Goal: Task Accomplishment & Management: Manage account settings

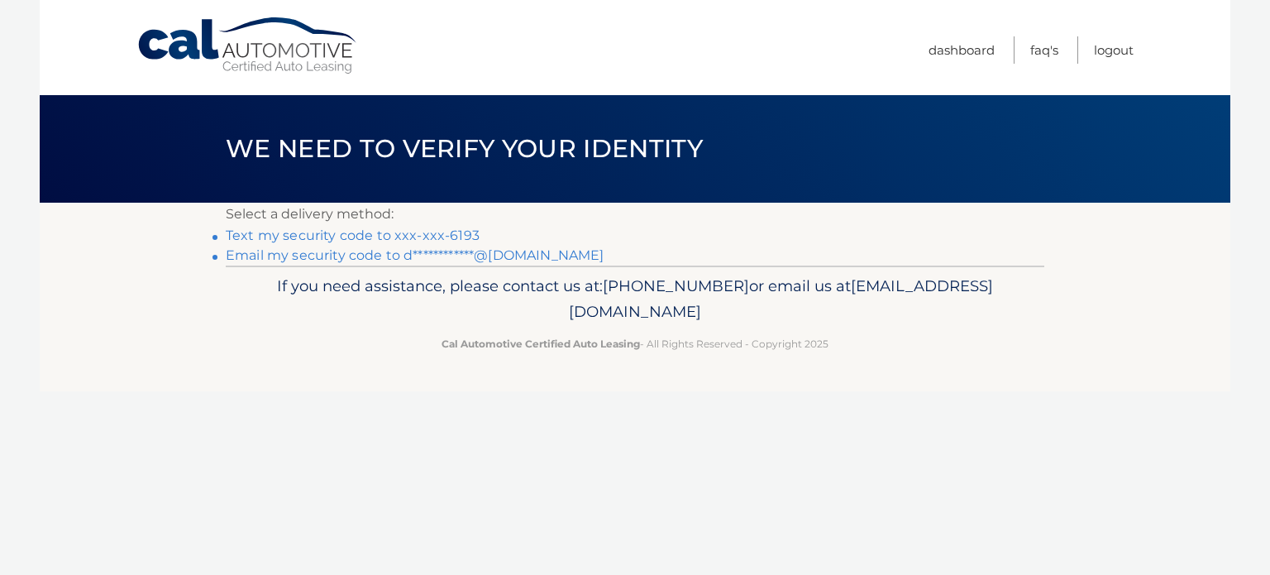
click at [450, 237] on link "Text my security code to xxx-xxx-6193" at bounding box center [353, 235] width 254 height 16
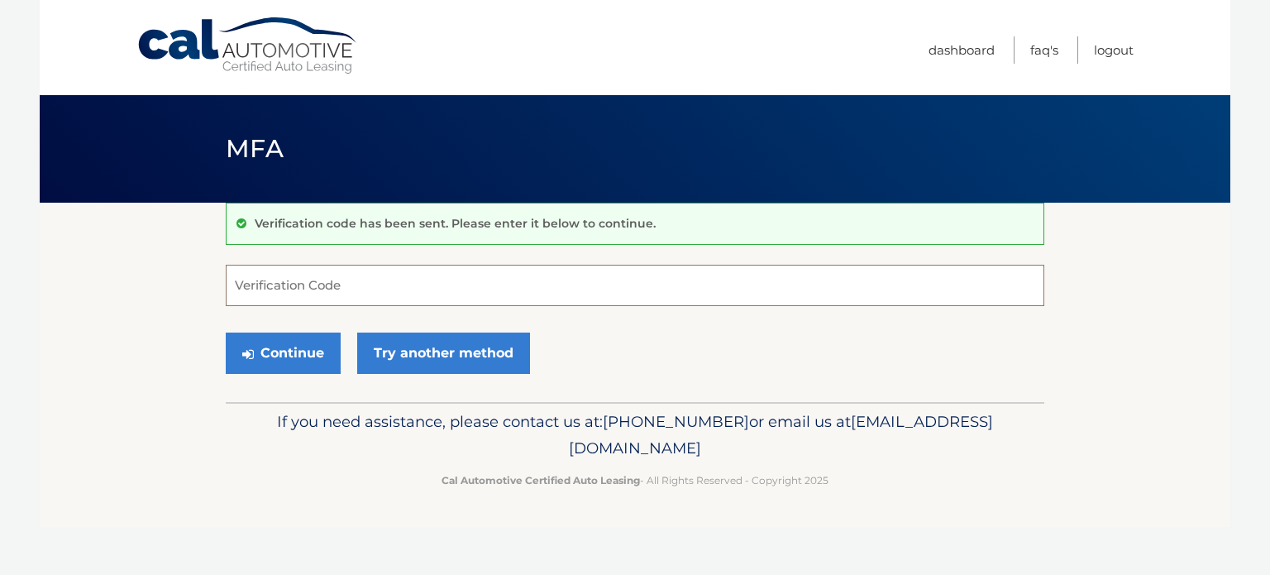
click at [411, 300] on input "Verification Code" at bounding box center [635, 285] width 819 height 41
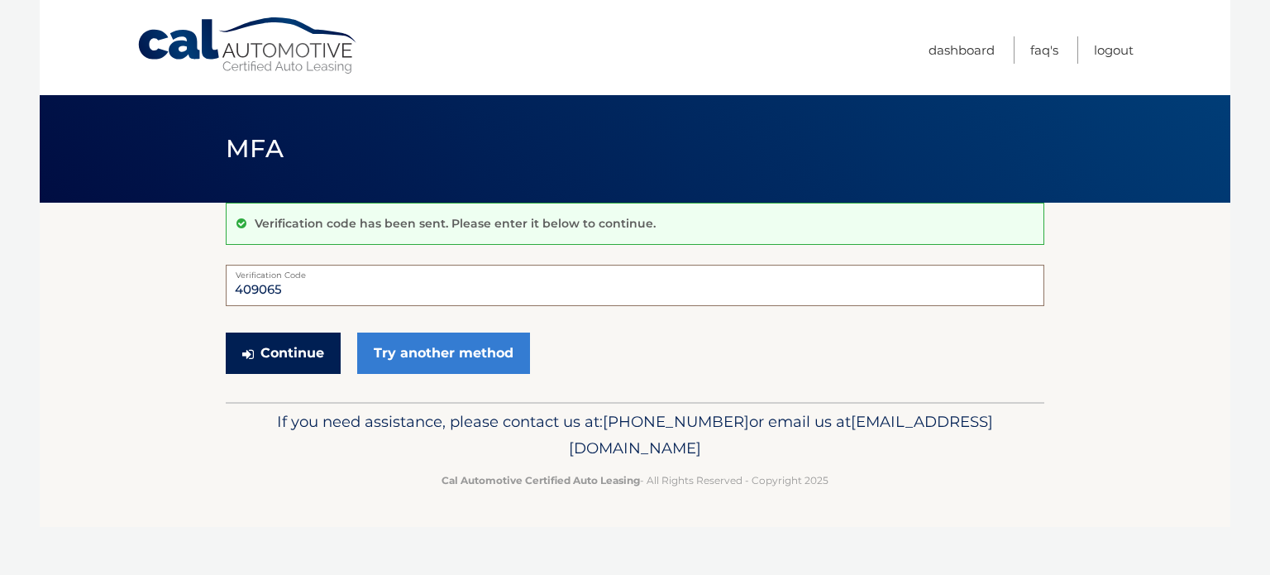
type input "409065"
click at [280, 348] on button "Continue" at bounding box center [283, 352] width 115 height 41
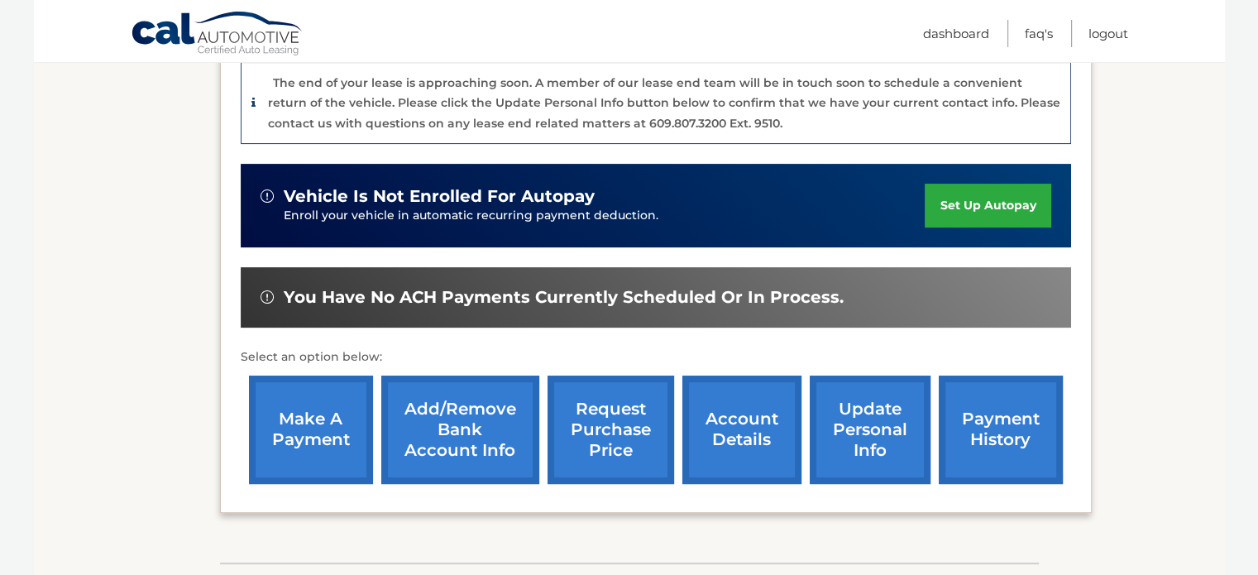
scroll to position [447, 0]
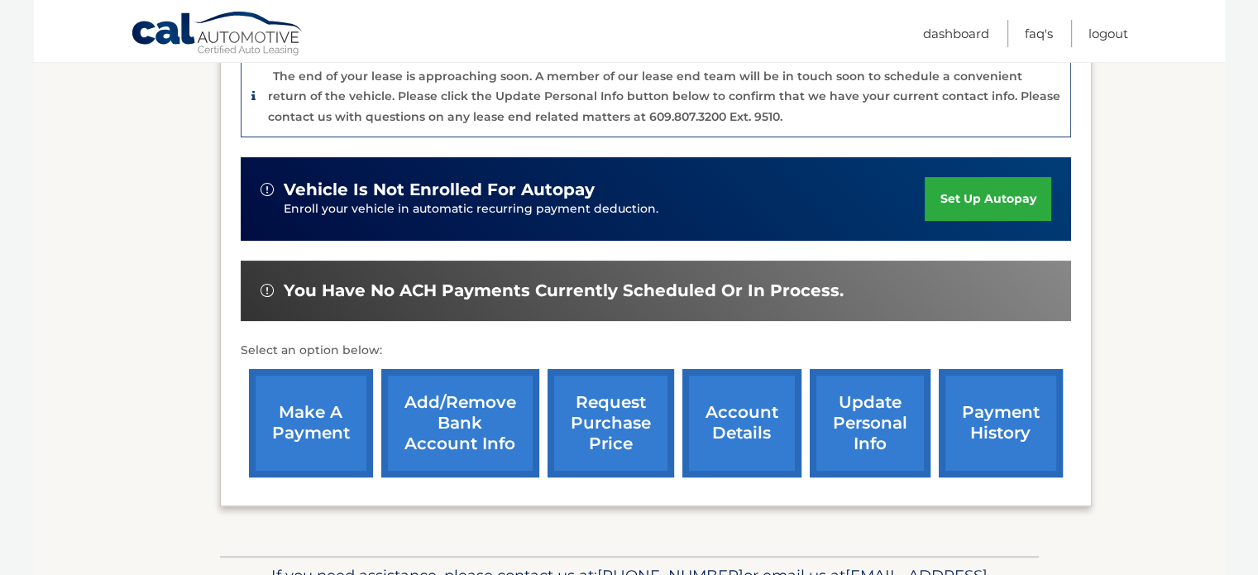
click at [715, 433] on link "account details" at bounding box center [741, 423] width 119 height 108
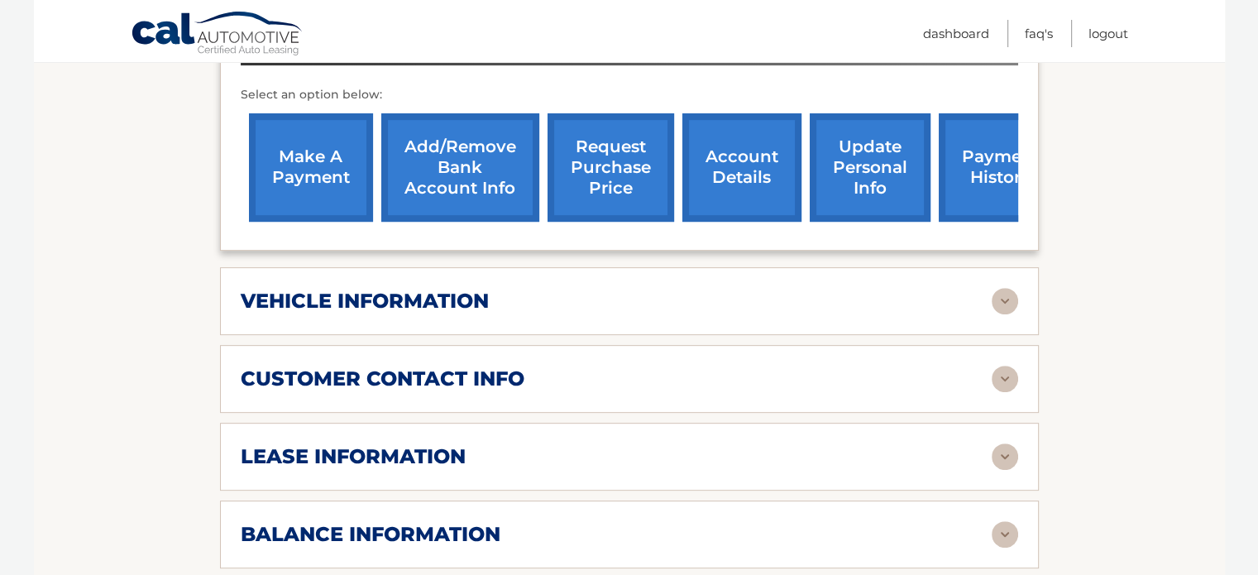
scroll to position [647, 0]
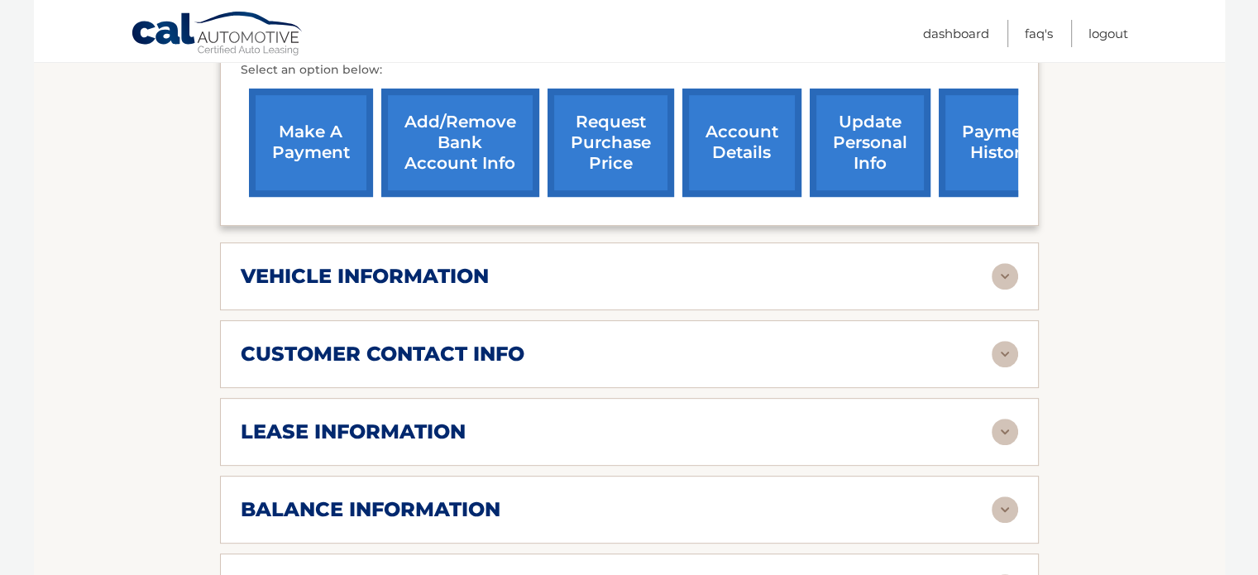
click at [1004, 271] on img at bounding box center [1005, 276] width 26 height 26
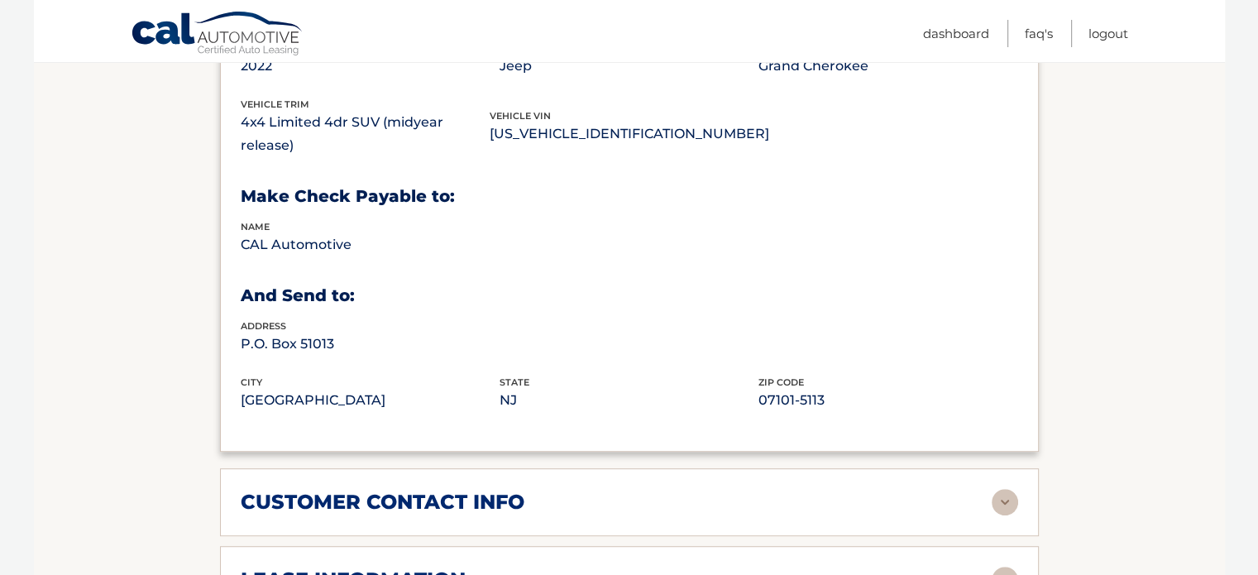
scroll to position [925, 0]
